Goal: Task Accomplishment & Management: Manage account settings

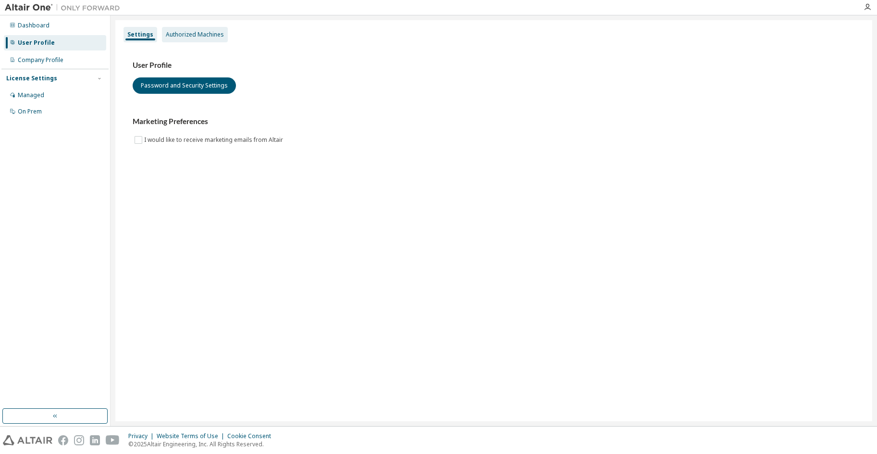
click at [175, 37] on div "Authorized Machines" at bounding box center [195, 35] width 58 height 8
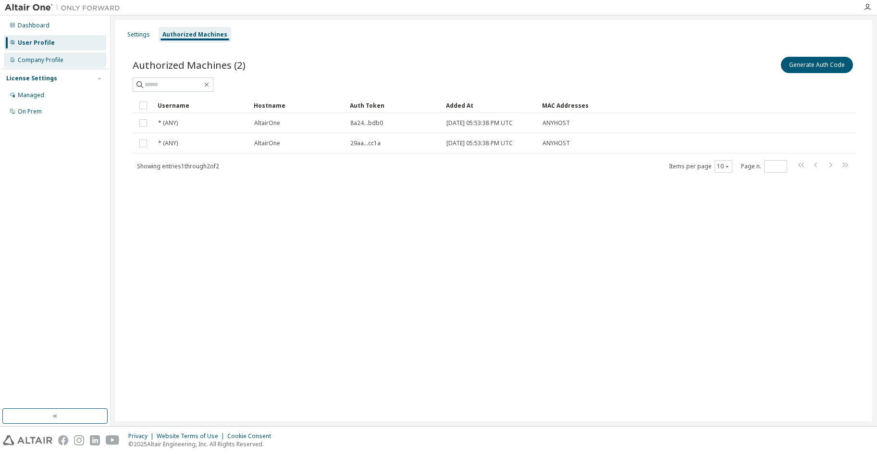
click at [49, 58] on div "Company Profile" at bounding box center [41, 60] width 46 height 8
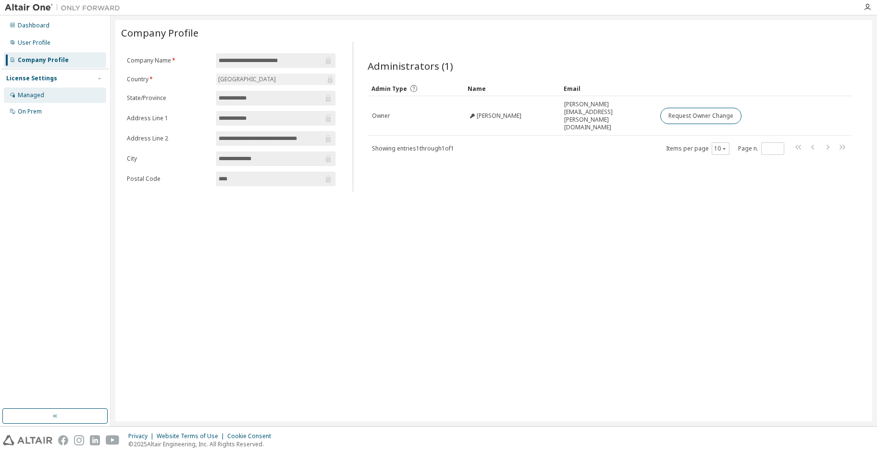
click at [51, 92] on div "Managed" at bounding box center [55, 94] width 102 height 15
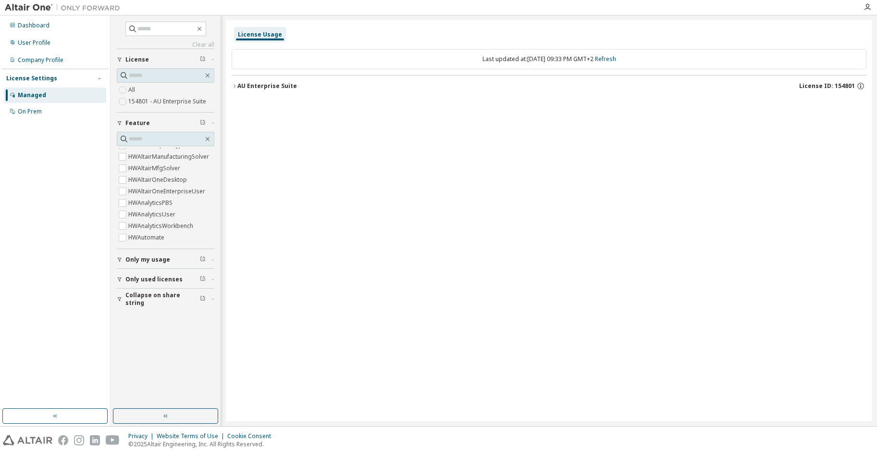
scroll to position [192, 0]
click at [119, 264] on button "Only my usage" at bounding box center [166, 259] width 98 height 21
click at [149, 263] on button "Only my usage" at bounding box center [166, 259] width 98 height 21
click at [47, 112] on div "On Prem" at bounding box center [55, 111] width 102 height 15
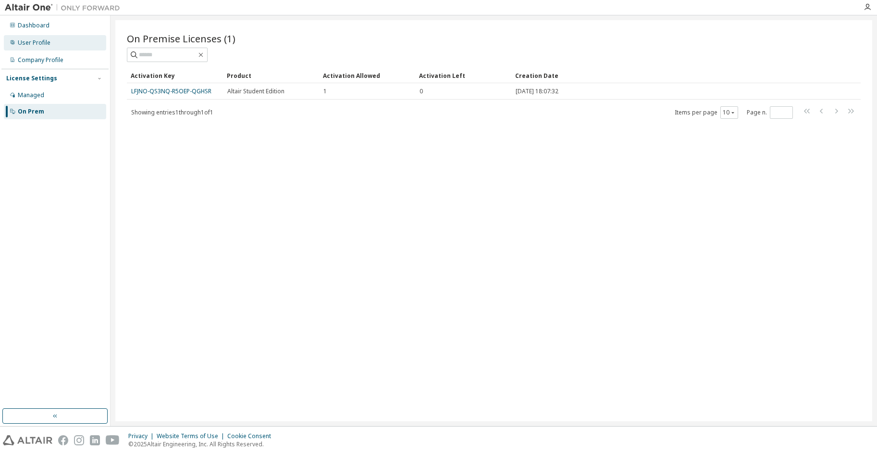
click at [43, 39] on div "User Profile" at bounding box center [34, 43] width 33 height 8
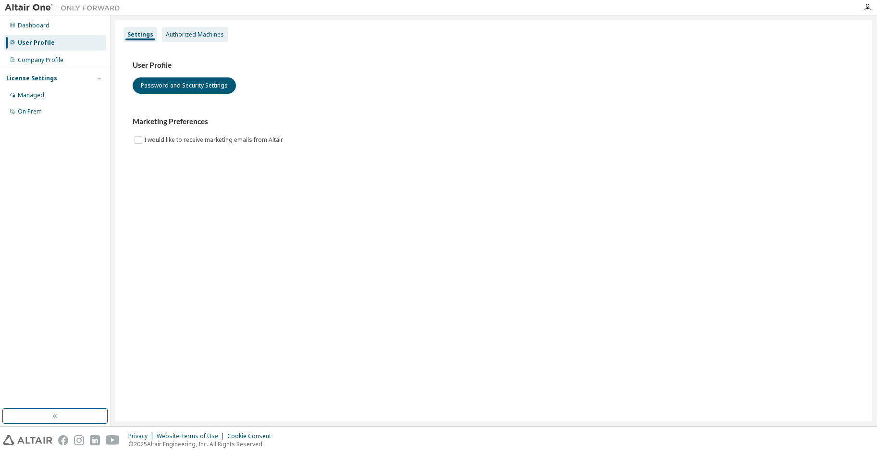
click at [193, 36] on div "Authorized Machines" at bounding box center [195, 35] width 58 height 8
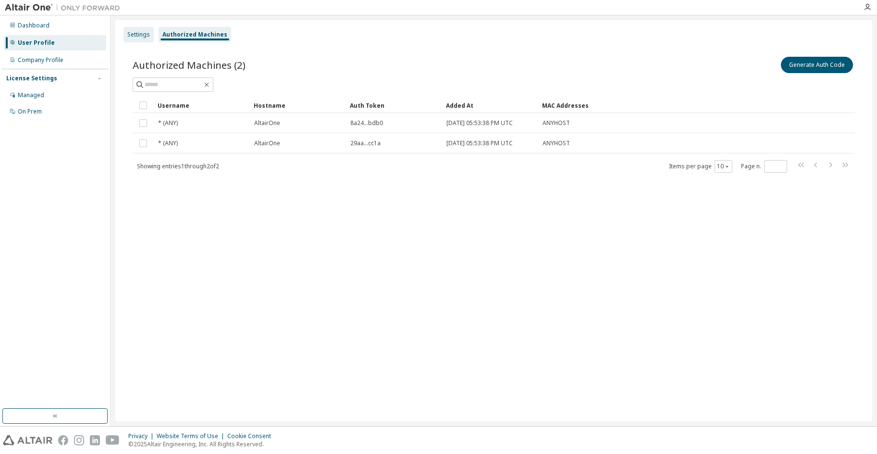
click at [138, 37] on div "Settings" at bounding box center [138, 35] width 23 height 8
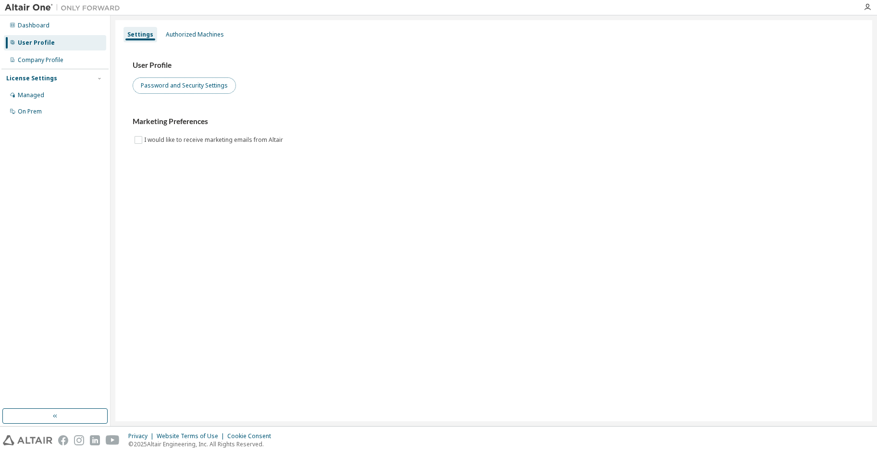
click at [163, 88] on button "Password and Security Settings" at bounding box center [184, 85] width 103 height 16
